Goal: Navigation & Orientation: Find specific page/section

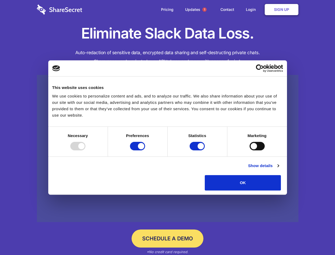
click at [85, 150] on div at bounding box center [77, 146] width 15 height 8
click at [145, 150] on input "Preferences" at bounding box center [137, 146] width 15 height 8
checkbox input "false"
click at [198, 150] on input "Statistics" at bounding box center [197, 146] width 15 height 8
checkbox input "false"
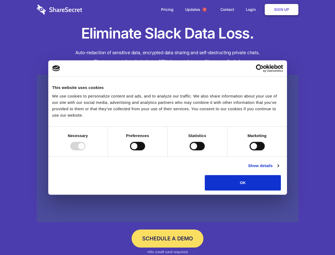
click at [250, 150] on input "Marketing" at bounding box center [257, 146] width 15 height 8
checkbox input "true"
click at [279, 169] on link "Show details" at bounding box center [263, 165] width 31 height 6
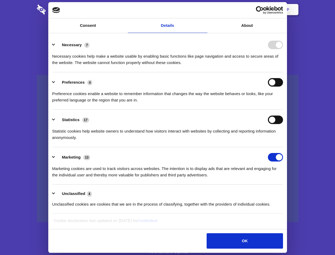
click at [283, 72] on li "Necessary 7 Necessary cookies help make a website usable by enabling basic func…" at bounding box center [167, 53] width 231 height 37
click at [204, 10] on span "1" at bounding box center [204, 9] width 4 height 4
